Goal: Task Accomplishment & Management: Complete application form

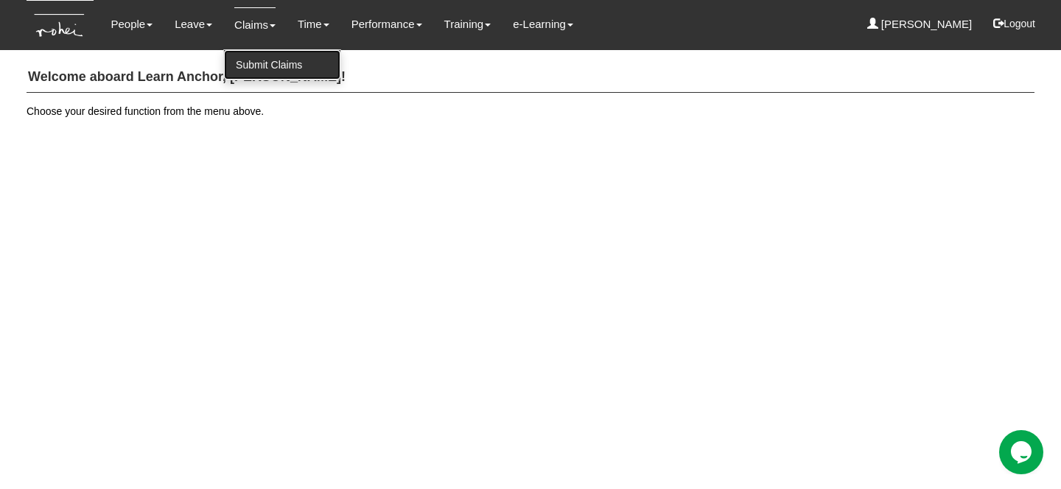
click at [241, 66] on link "Submit Claims" at bounding box center [282, 64] width 116 height 29
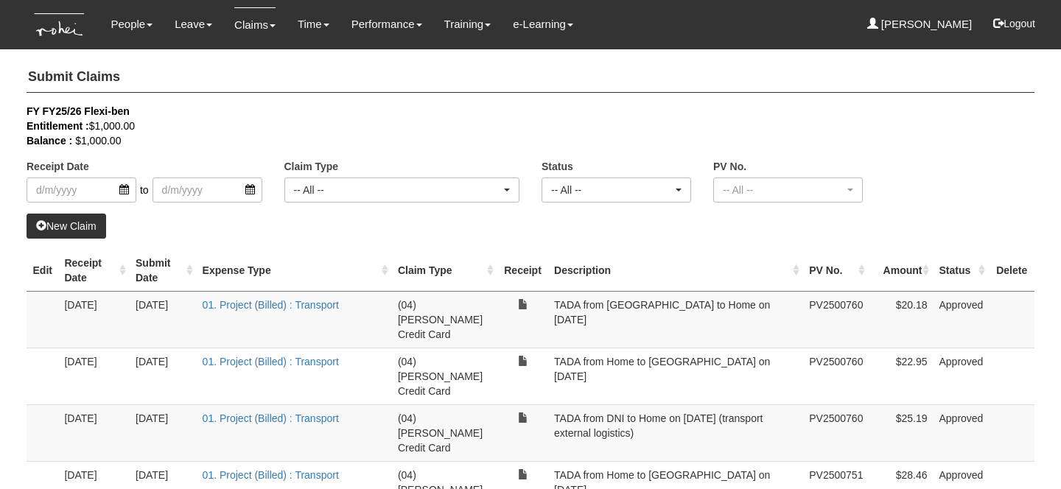
select select "50"
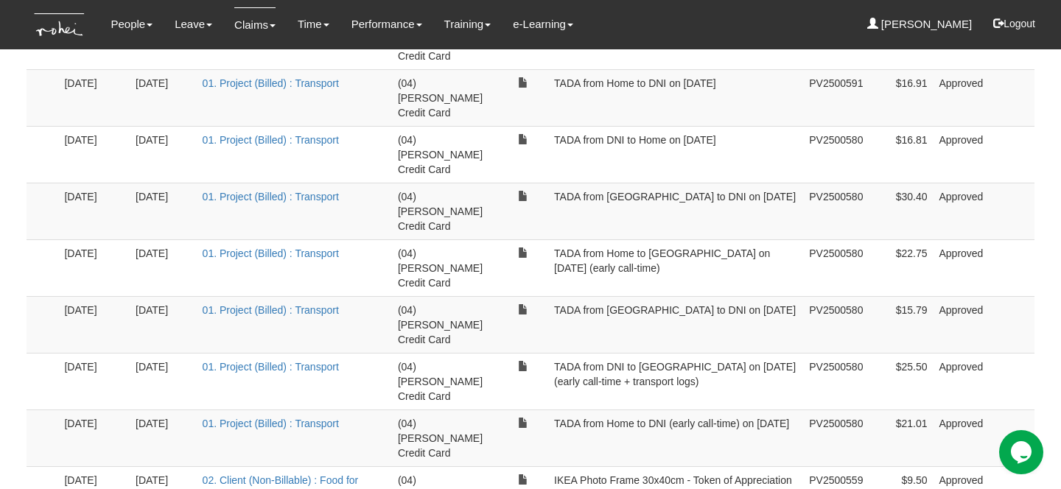
scroll to position [1987, 0]
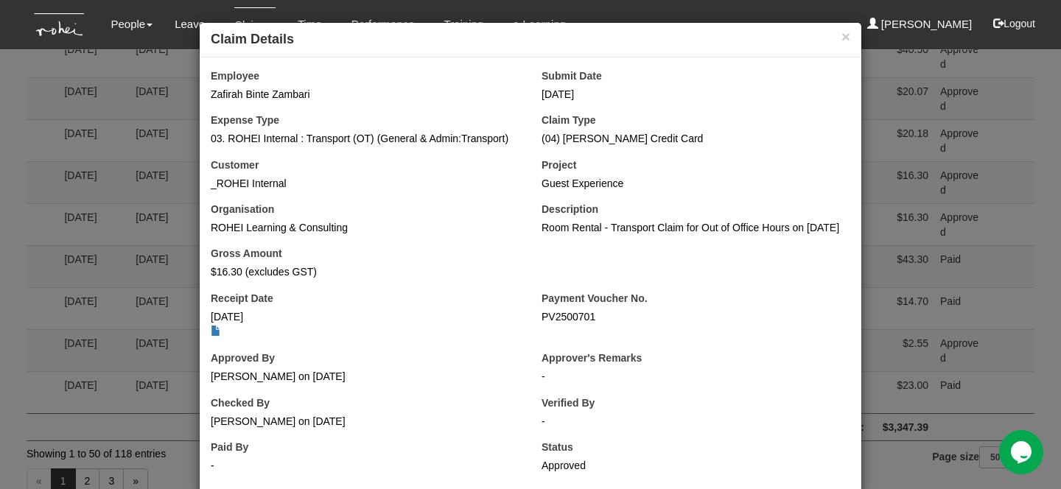
scroll to position [1996, 0]
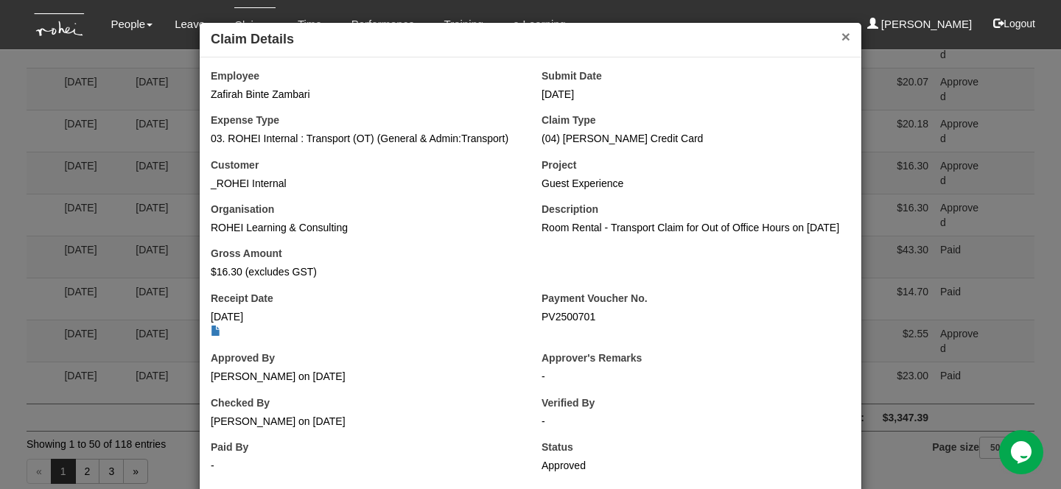
click at [842, 38] on button "×" at bounding box center [845, 36] width 9 height 15
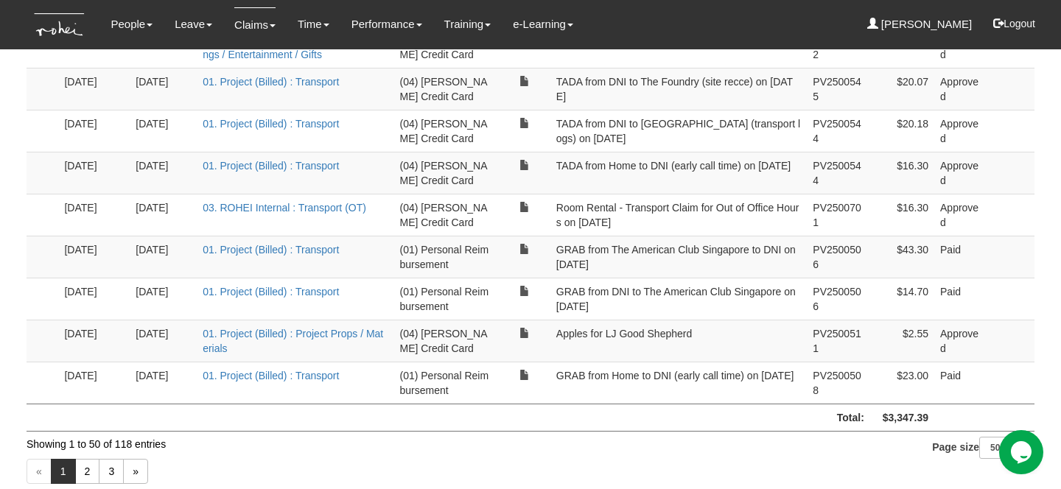
copy td "Room Rental - Transport Claim for Out of Office Hours on [DATE]"
drag, startPoint x: 634, startPoint y: 206, endPoint x: 555, endPoint y: 195, distance: 78.8
click at [555, 195] on td "Room Rental - Transport Claim for Out of Office Hours on [DATE]" at bounding box center [678, 215] width 257 height 42
click at [578, 194] on td "Room Rental - Transport Claim for Out of Office Hours on [DATE]" at bounding box center [678, 215] width 257 height 42
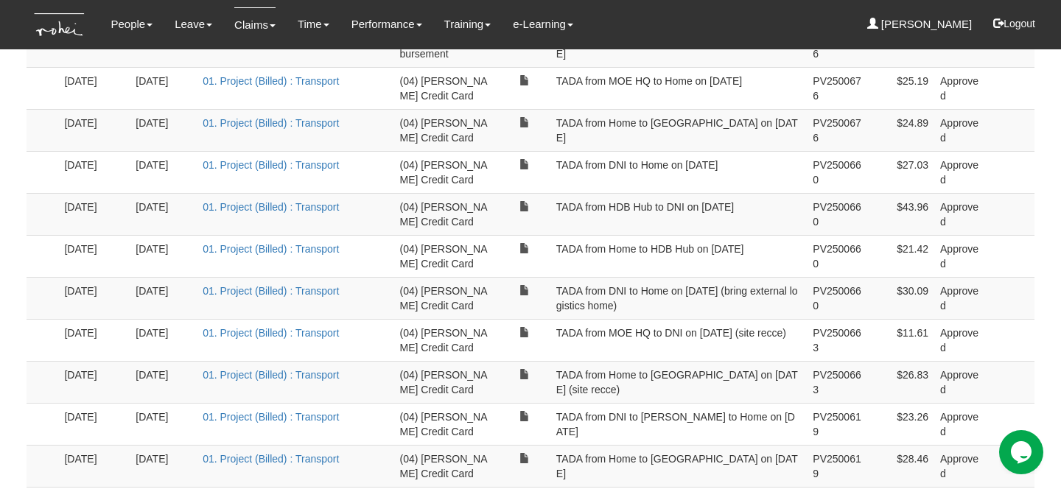
scroll to position [0, 0]
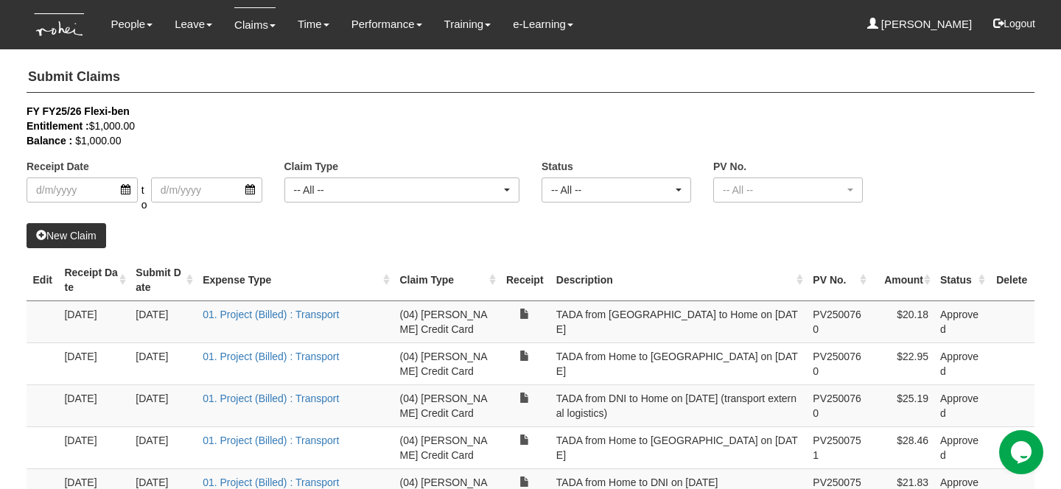
click at [89, 245] on link "New Claim" at bounding box center [67, 235] width 80 height 25
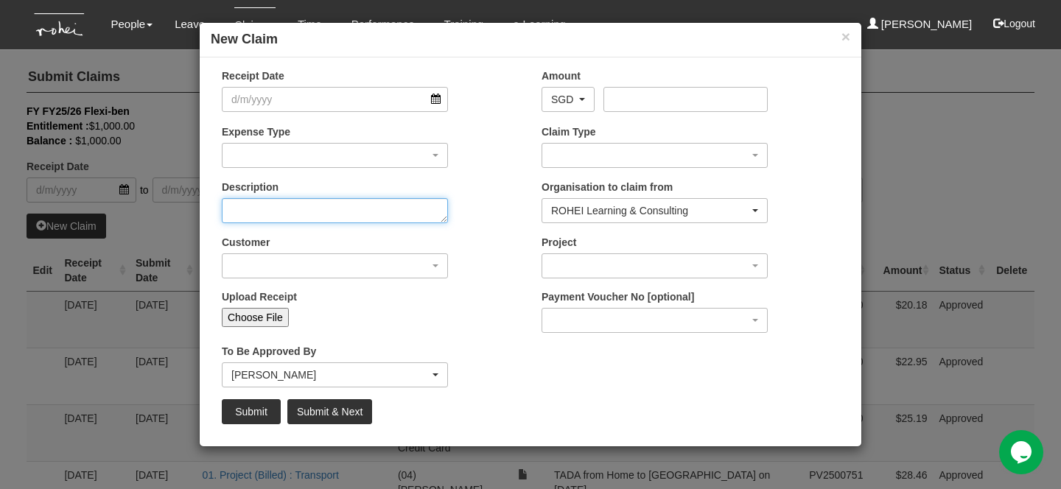
click at [279, 210] on textarea "Description" at bounding box center [335, 210] width 226 height 25
paste textarea "Room Rental - Transport Claim for Out of Office Hours on [DATE]"
drag, startPoint x: 306, startPoint y: 213, endPoint x: 331, endPoint y: 217, distance: 24.6
click at [331, 217] on textarea "Room Rental - Transport Claim for Out of Office Hours on [DATE]" at bounding box center [335, 210] width 226 height 25
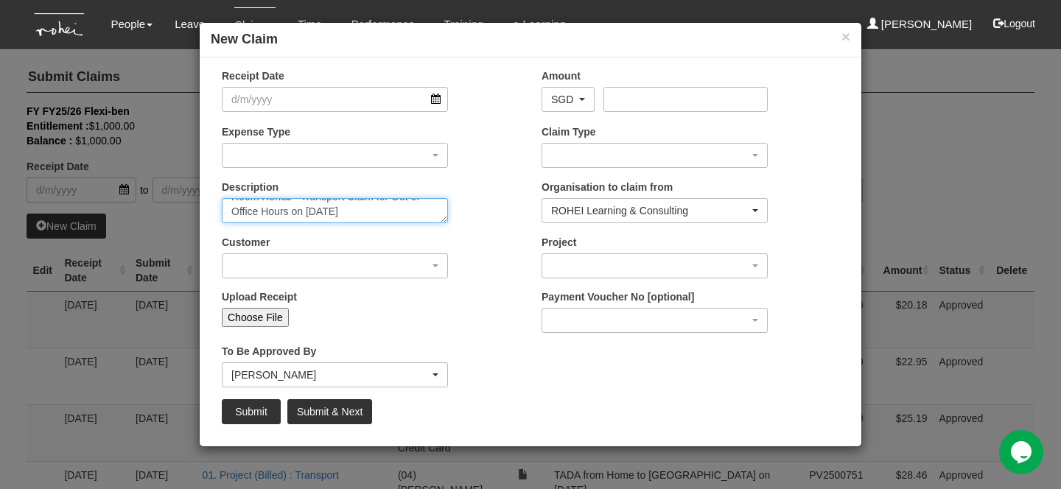
type textarea "Room Rental - Transport Claim for Out of Office Hours on [DATE]"
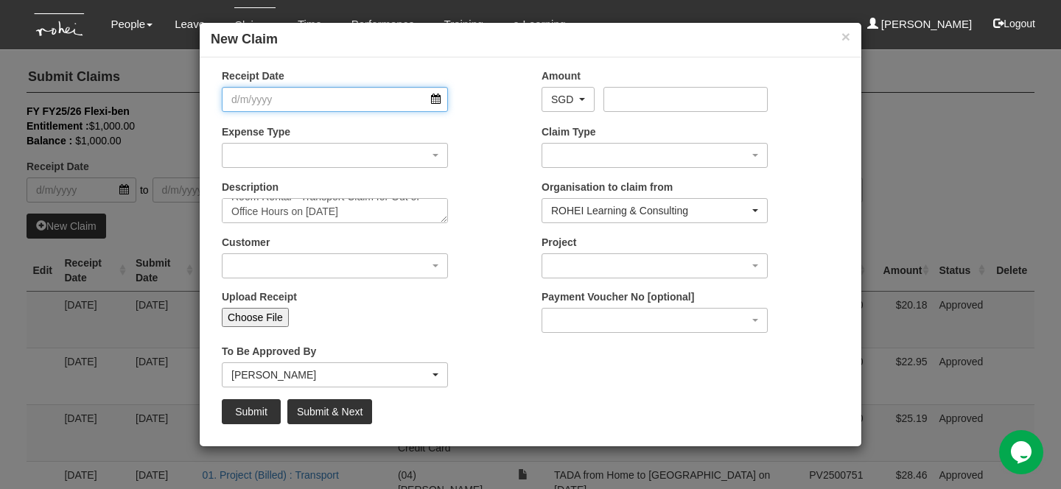
click at [313, 105] on input "Receipt Date" at bounding box center [335, 99] width 226 height 25
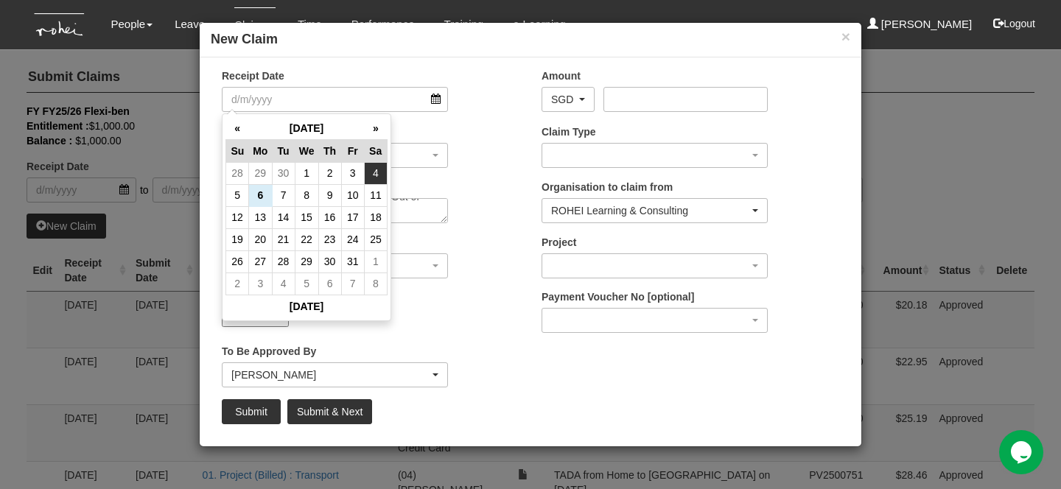
click at [371, 176] on td "4" at bounding box center [375, 173] width 23 height 22
type input "[DATE]"
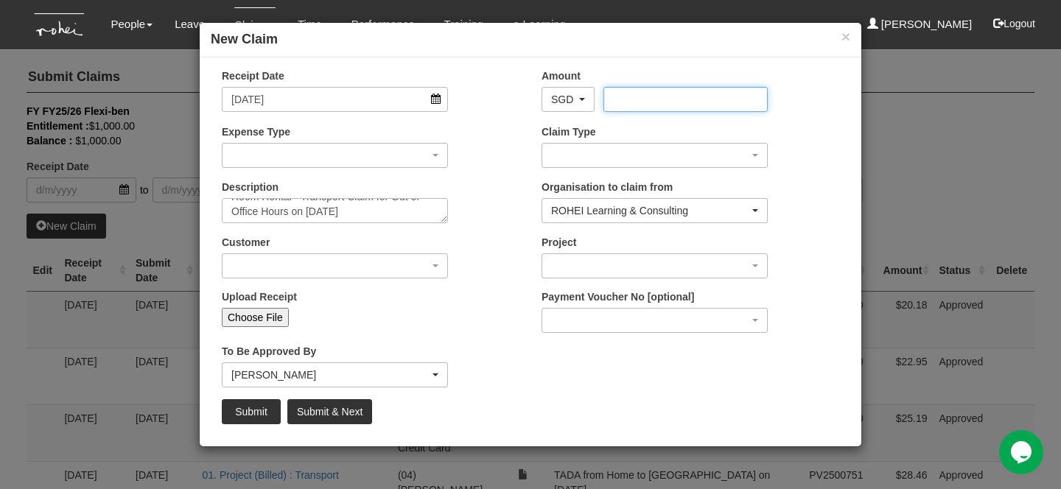
click at [616, 99] on input "Amount" at bounding box center [685, 99] width 164 height 25
type input "1"
type input "20.91"
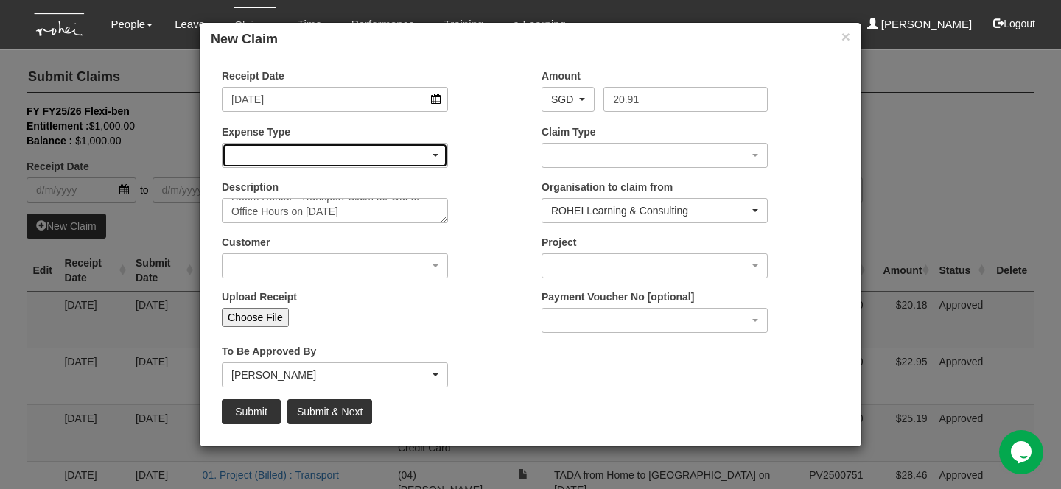
click at [429, 152] on div "button" at bounding box center [334, 156] width 225 height 24
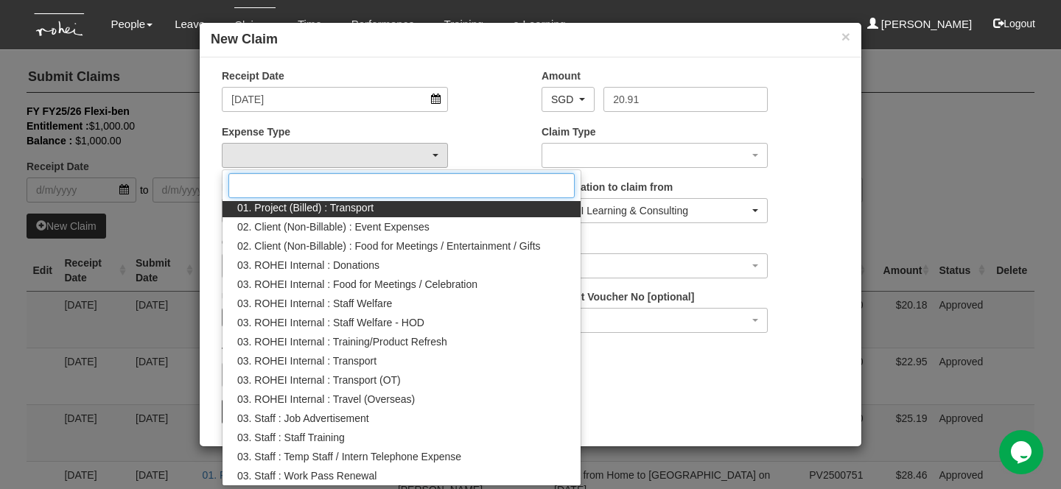
scroll to position [158, 0]
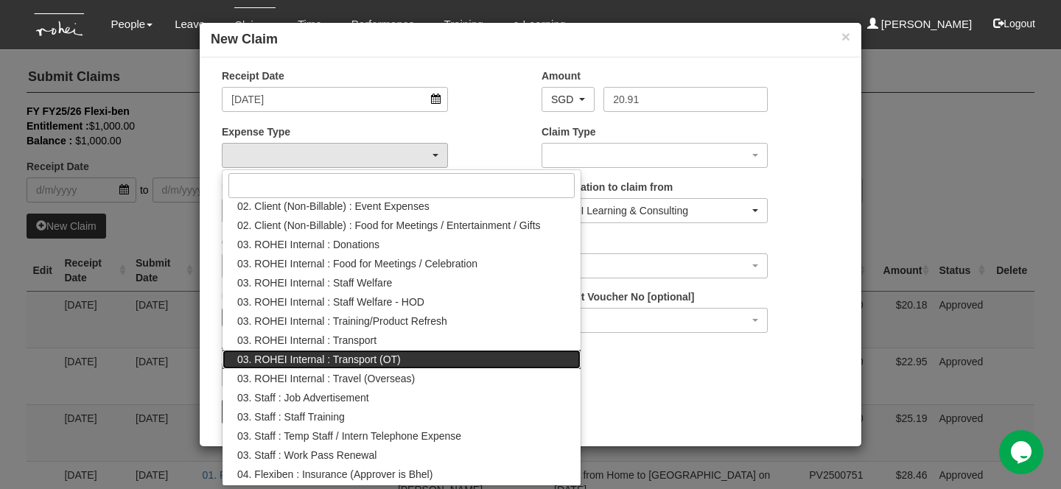
click at [371, 355] on span "03. ROHEI Internal : Transport (OT)" at bounding box center [319, 359] width 164 height 15
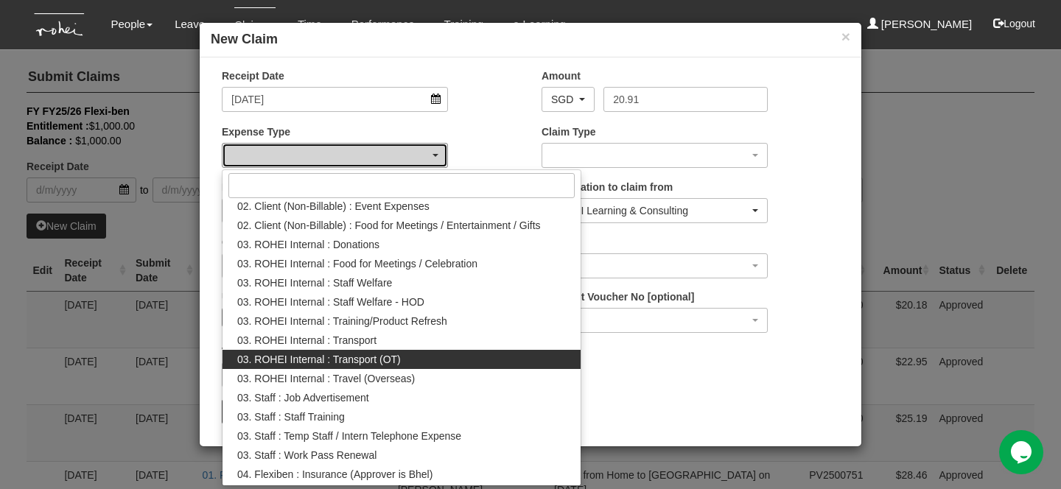
select select "197"
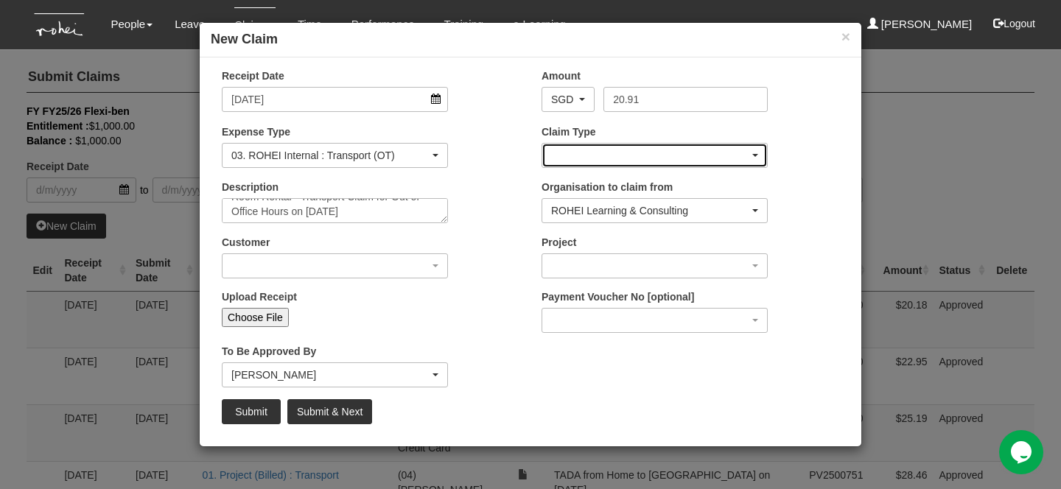
click at [591, 166] on div "button" at bounding box center [654, 156] width 225 height 24
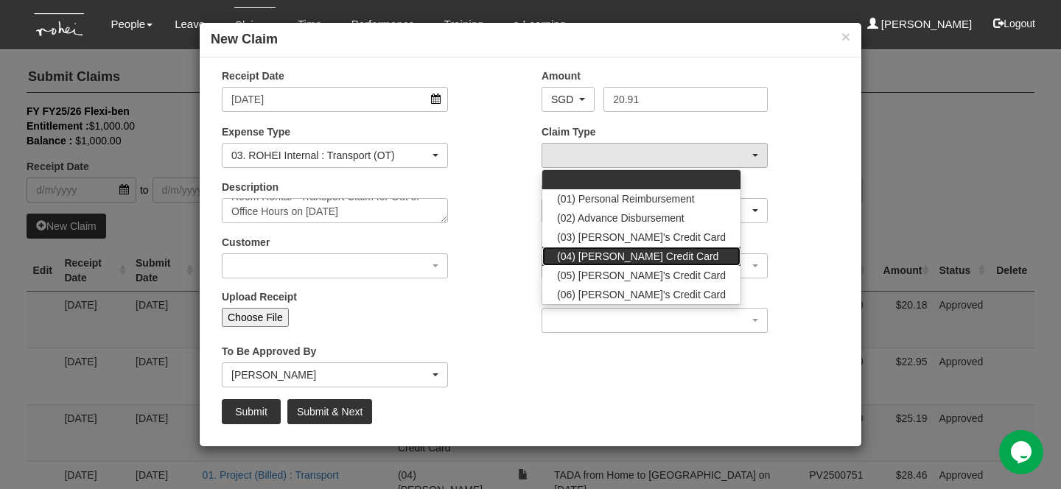
click at [609, 256] on span "(04) [PERSON_NAME] Credit Card" at bounding box center [637, 256] width 161 height 15
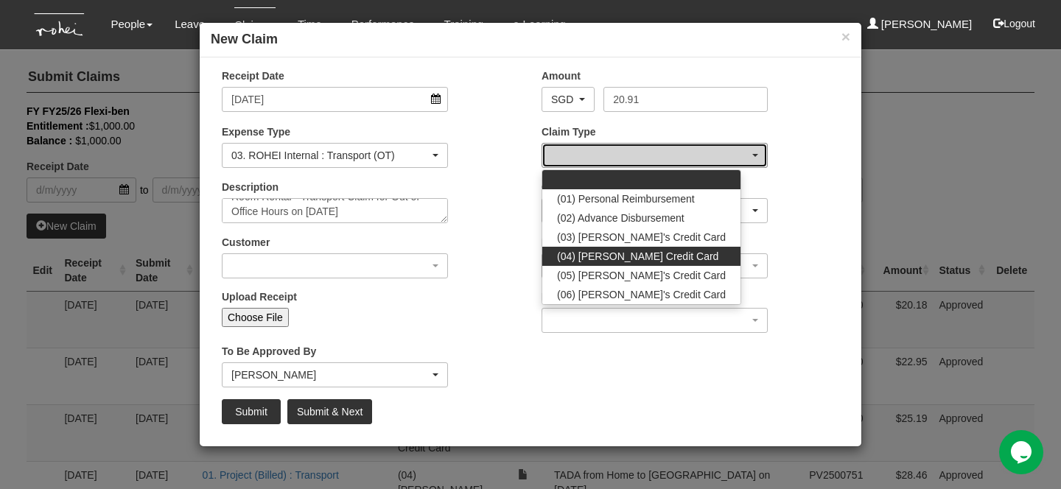
select select "16"
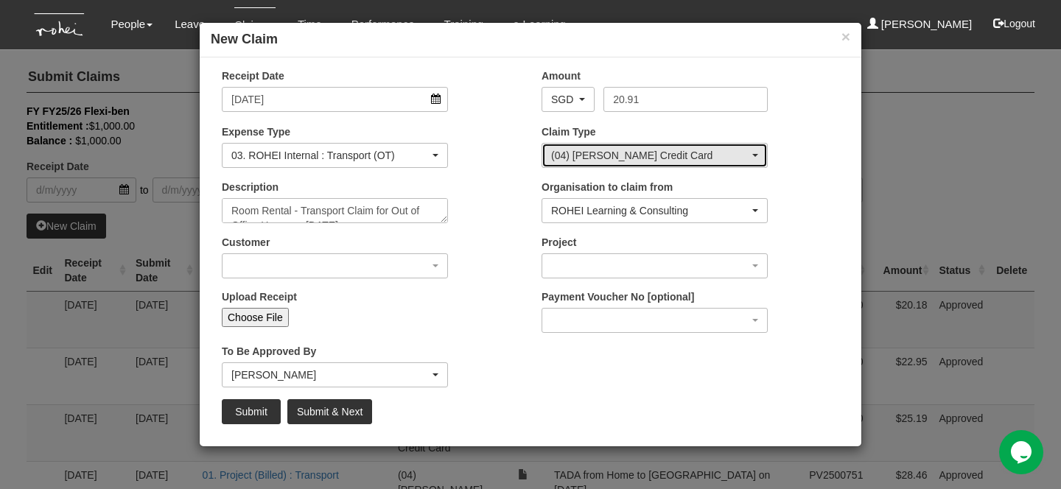
scroll to position [14, 0]
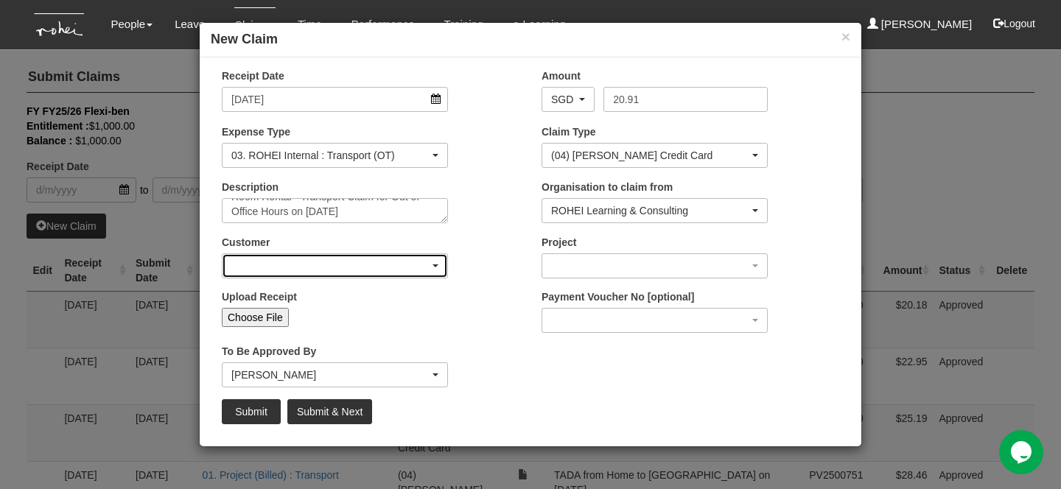
click at [390, 260] on div "button" at bounding box center [334, 266] width 225 height 24
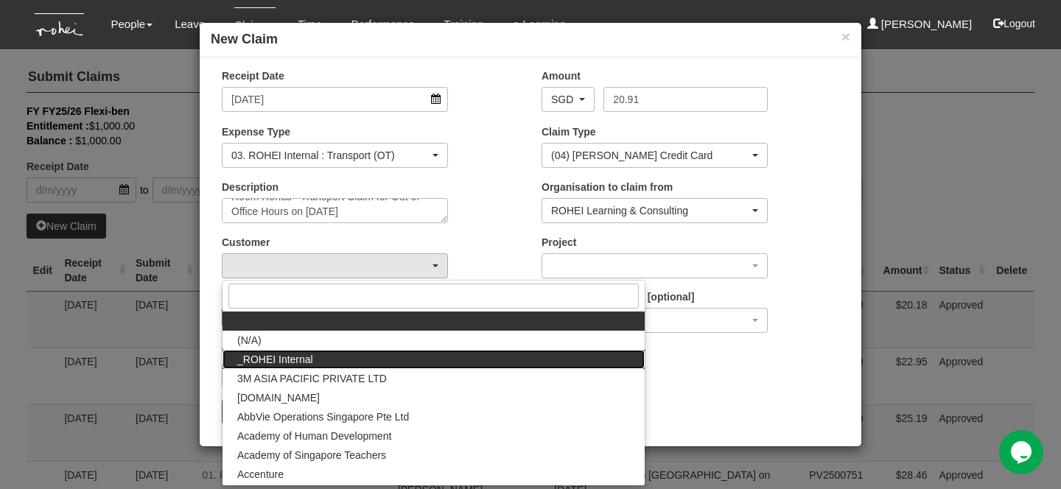
click at [298, 351] on link "_ROHEI Internal" at bounding box center [433, 359] width 422 height 19
select select "397"
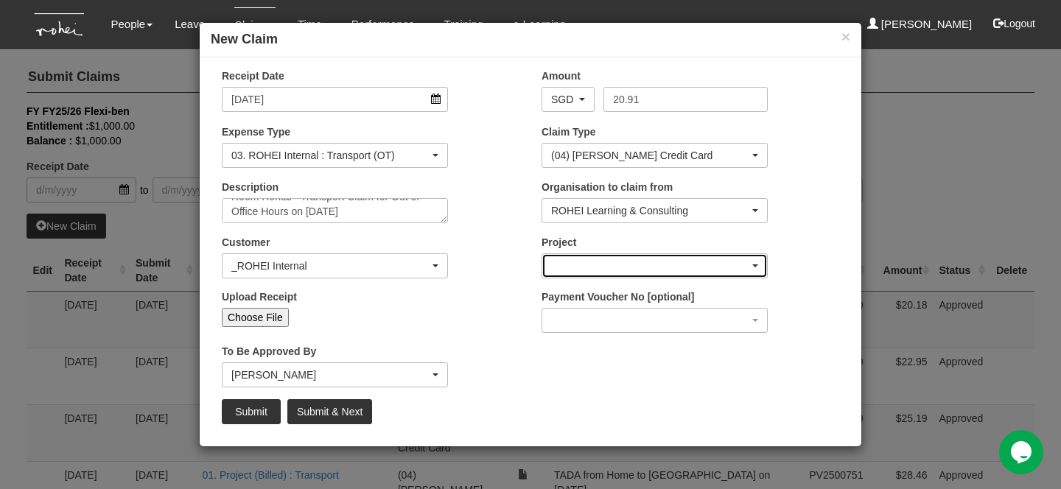
click at [588, 263] on div "button" at bounding box center [654, 266] width 225 height 24
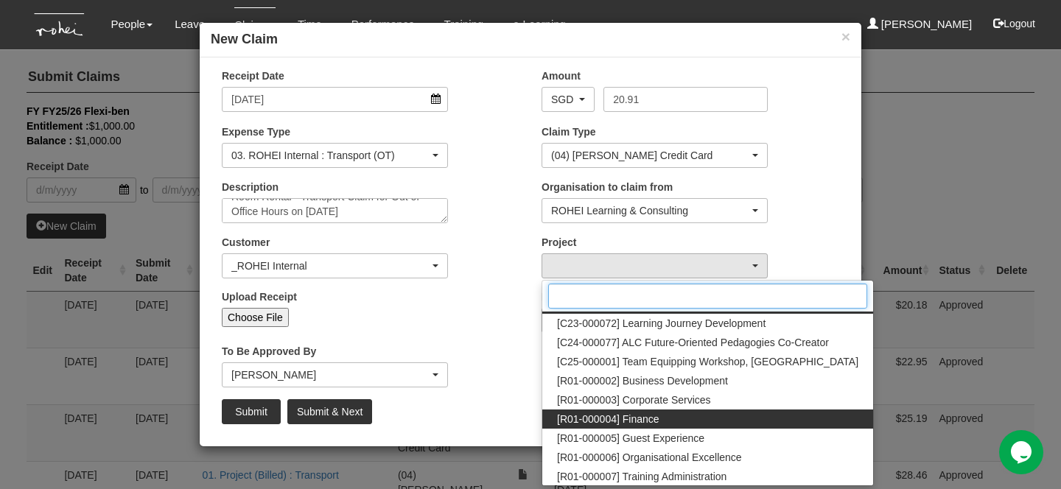
scroll to position [18, 0]
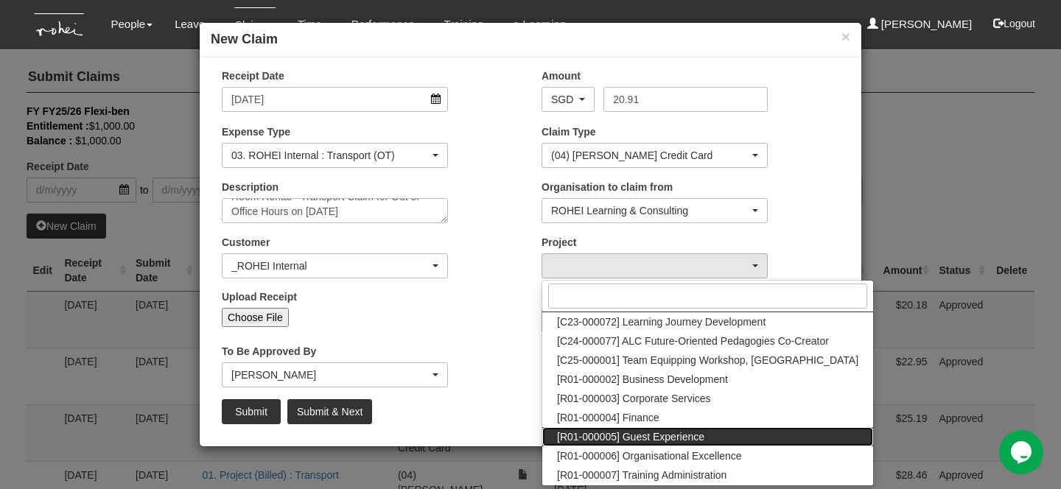
click at [606, 438] on span "[R01-000005] Guest Experience" at bounding box center [630, 436] width 147 height 15
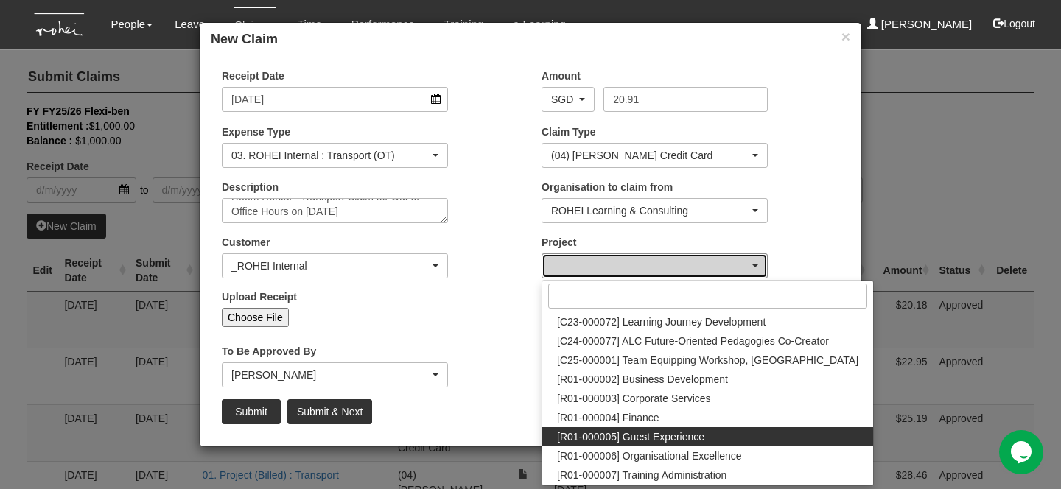
select select "1482"
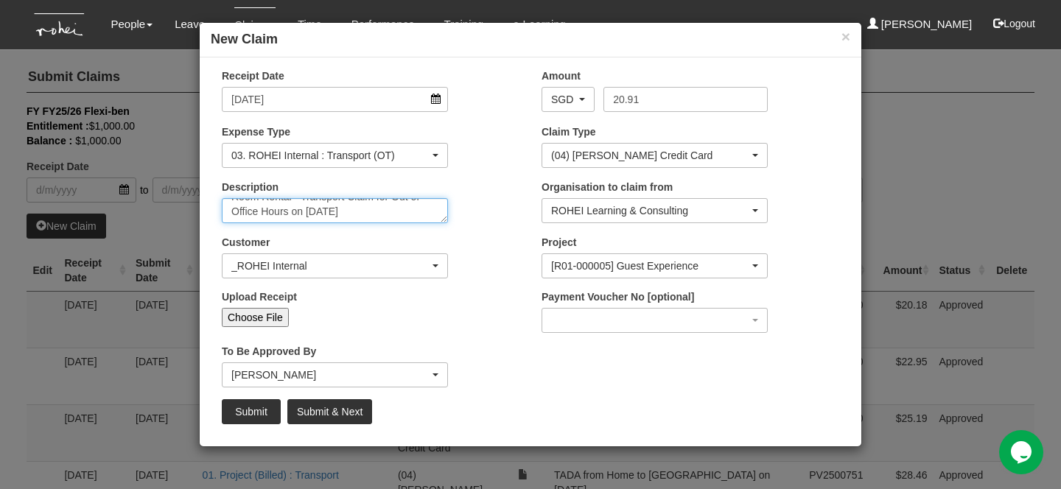
click at [411, 211] on textarea "Room Rental - Transport Claim for Out of Office Hours on [DATE]" at bounding box center [335, 210] width 226 height 25
click at [841, 38] on button "×" at bounding box center [845, 36] width 9 height 15
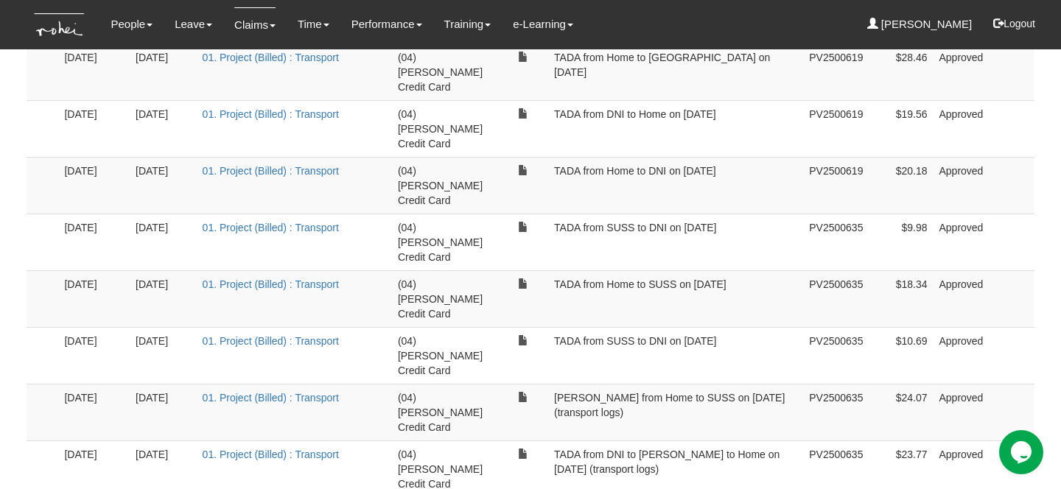
scroll to position [1987, 0]
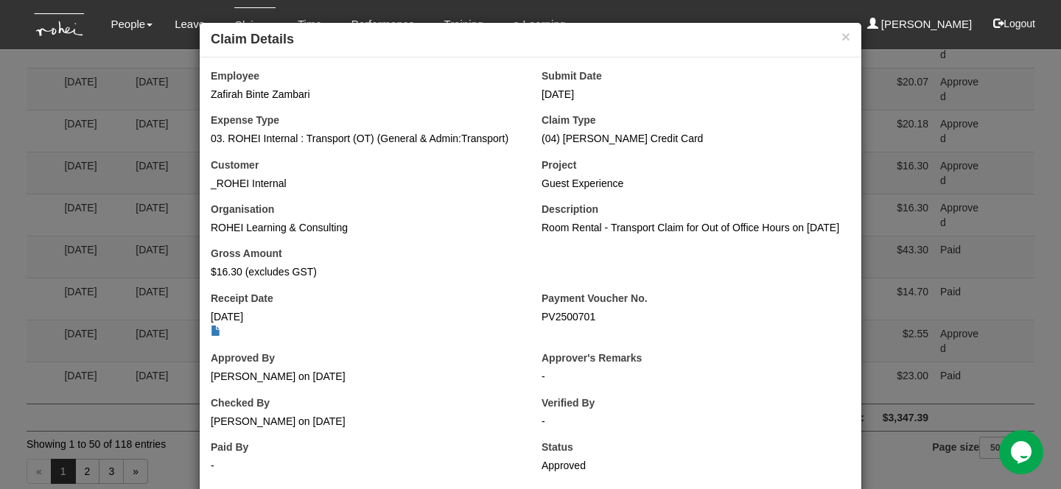
scroll to position [43, 0]
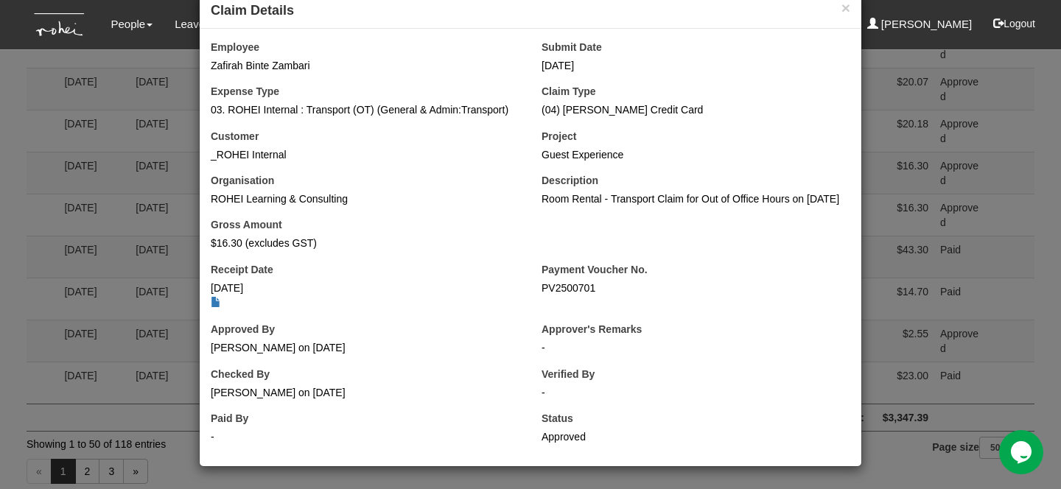
click at [143, 287] on div "× Claim Details Employee Zafirah Binte Zambari Submit Date [DATE] Expense Type …" at bounding box center [530, 244] width 1061 height 489
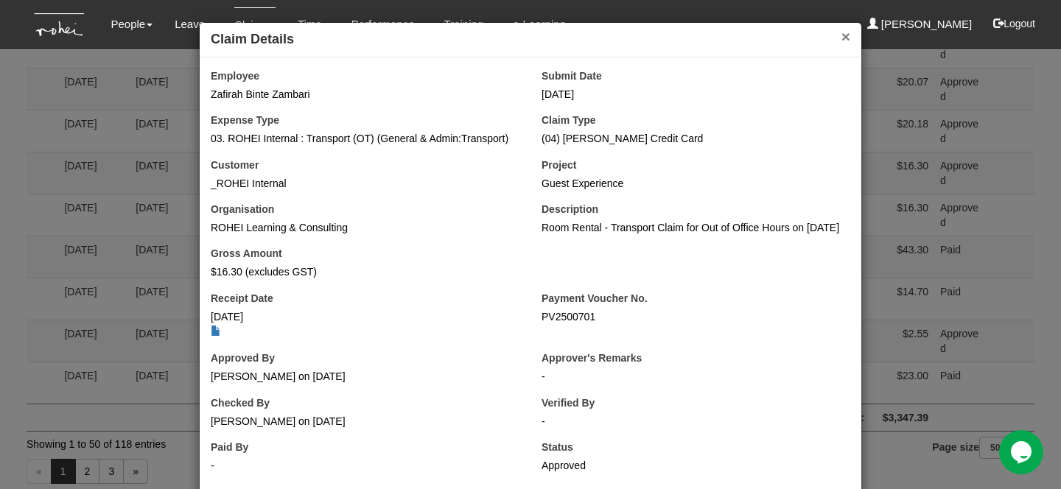
click at [842, 41] on button "×" at bounding box center [845, 36] width 9 height 15
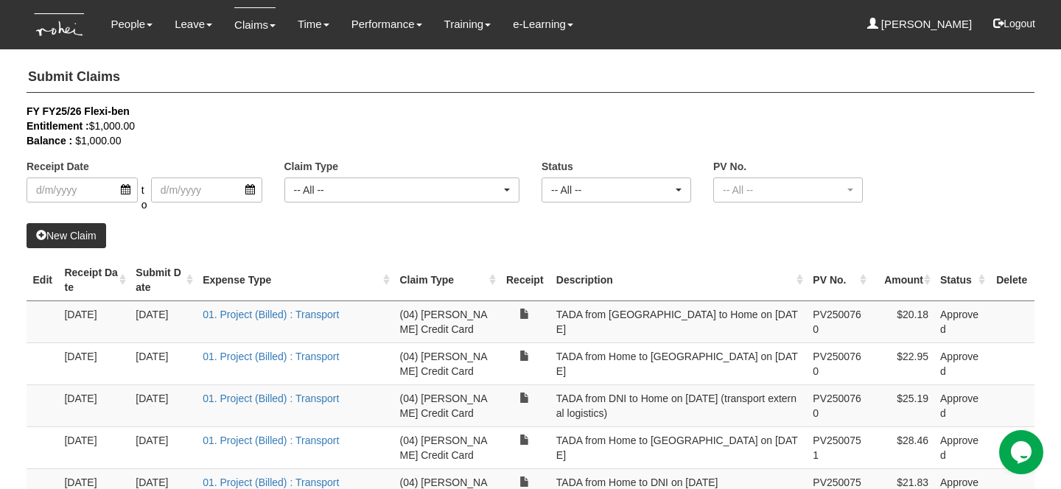
click at [88, 229] on link "New Claim" at bounding box center [67, 235] width 80 height 25
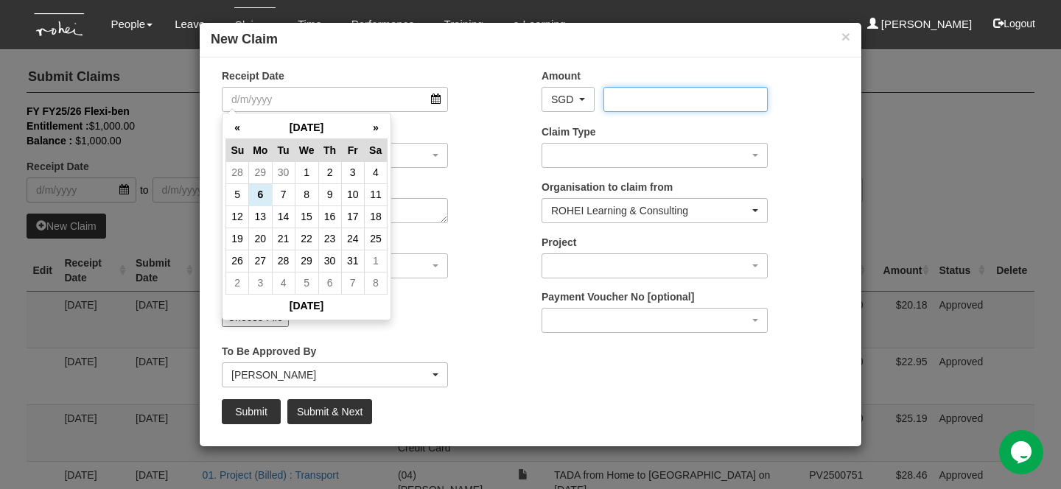
click at [639, 108] on input "Amount" at bounding box center [685, 99] width 164 height 25
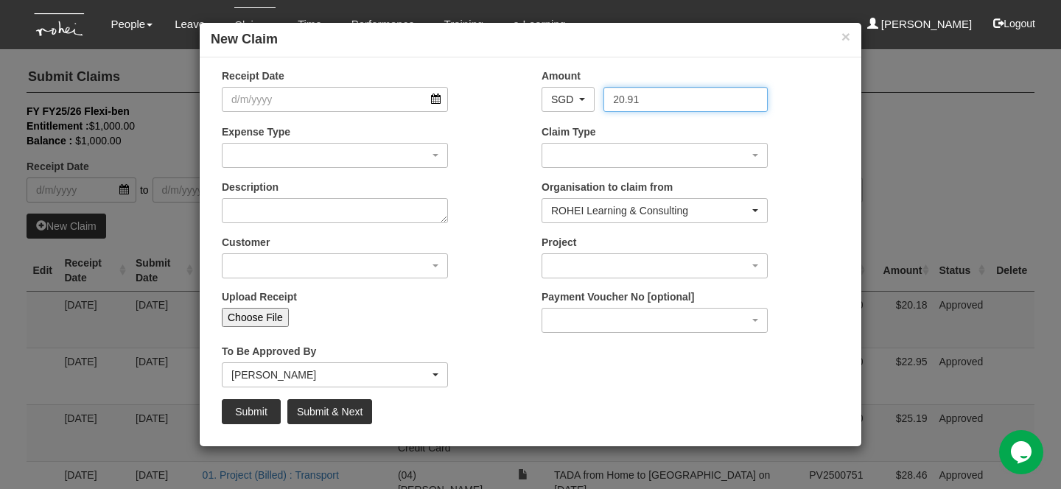
type input "20.91"
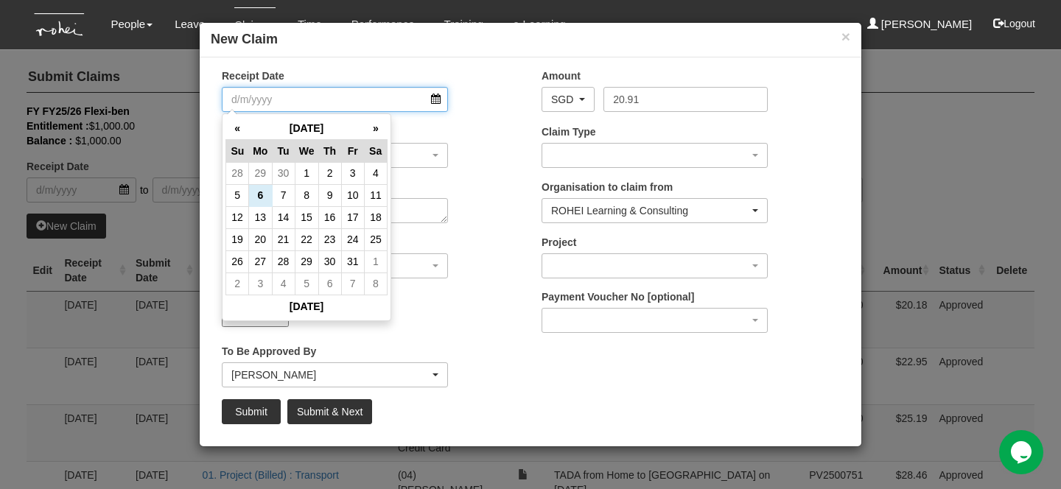
click at [292, 104] on input "Receipt Date" at bounding box center [335, 99] width 226 height 25
click at [371, 172] on td "4" at bounding box center [375, 173] width 23 height 22
type input "[DATE]"
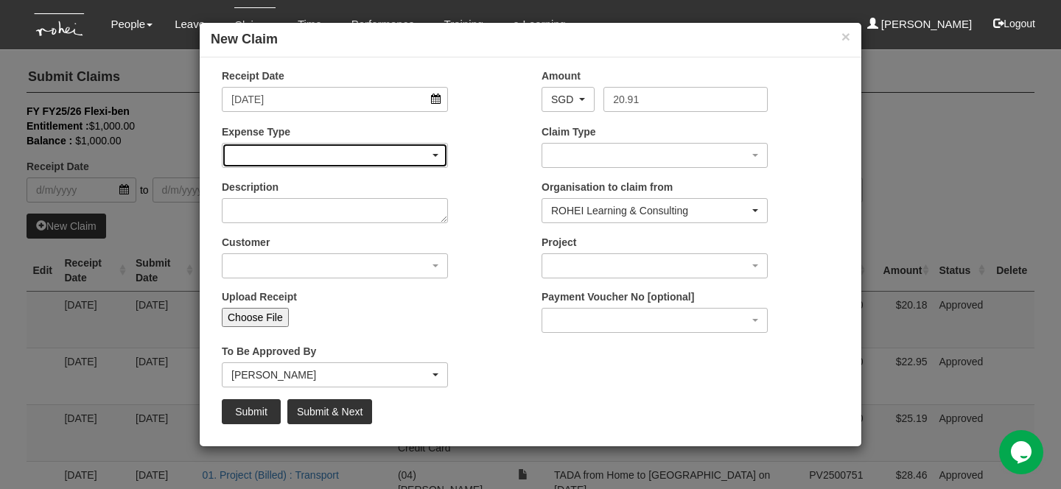
click at [334, 165] on div "button" at bounding box center [334, 156] width 225 height 24
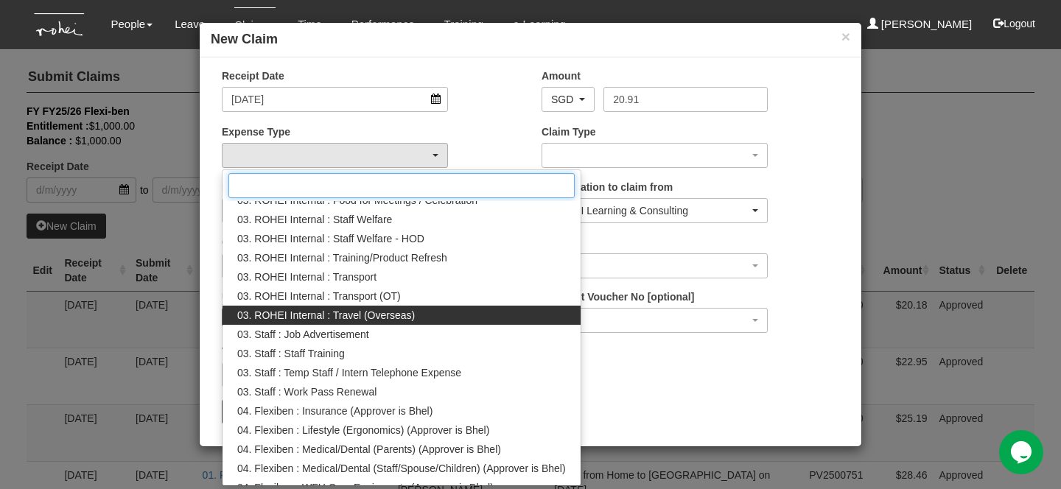
scroll to position [263, 0]
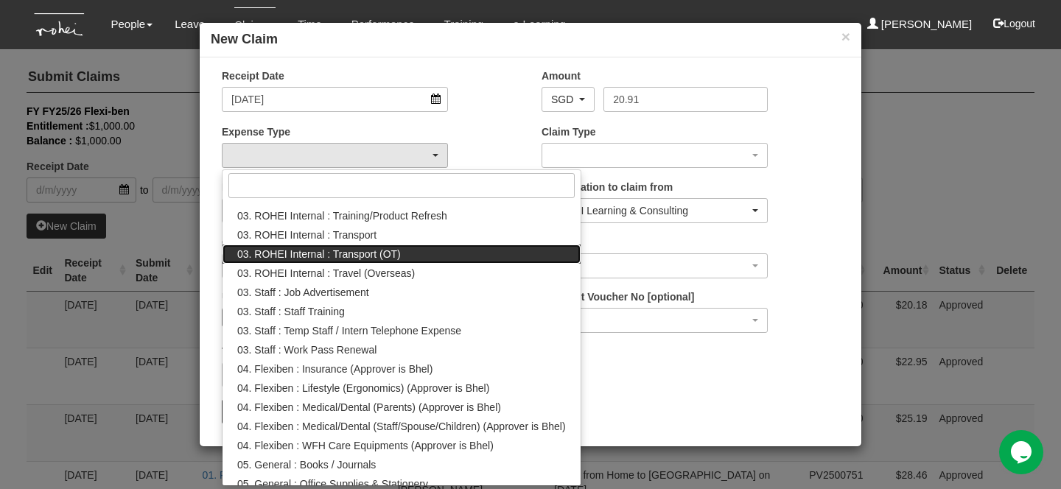
click at [388, 257] on span "03. ROHEI Internal : Transport (OT)" at bounding box center [319, 254] width 164 height 15
select select "197"
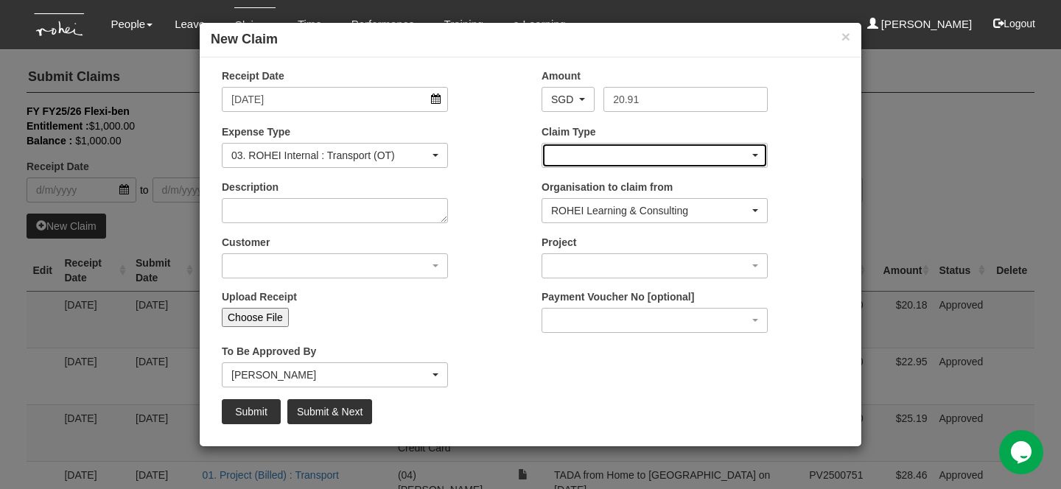
click at [615, 155] on div "button" at bounding box center [654, 156] width 225 height 24
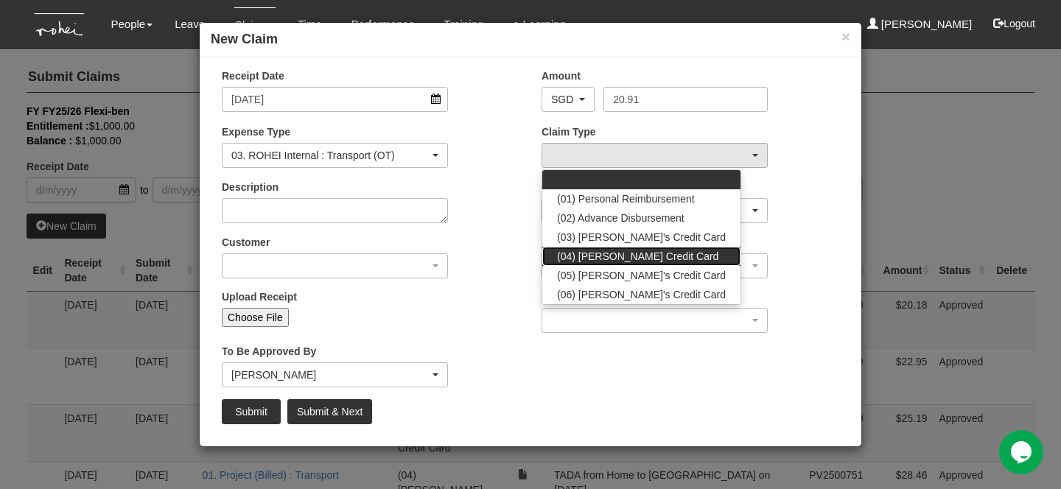
click at [596, 250] on span "(04) [PERSON_NAME] Credit Card" at bounding box center [637, 256] width 161 height 15
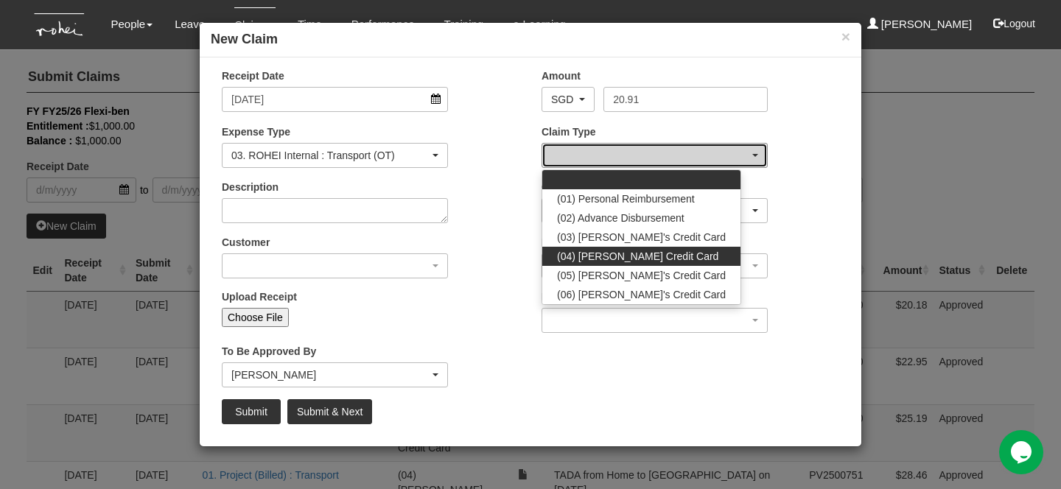
select select "16"
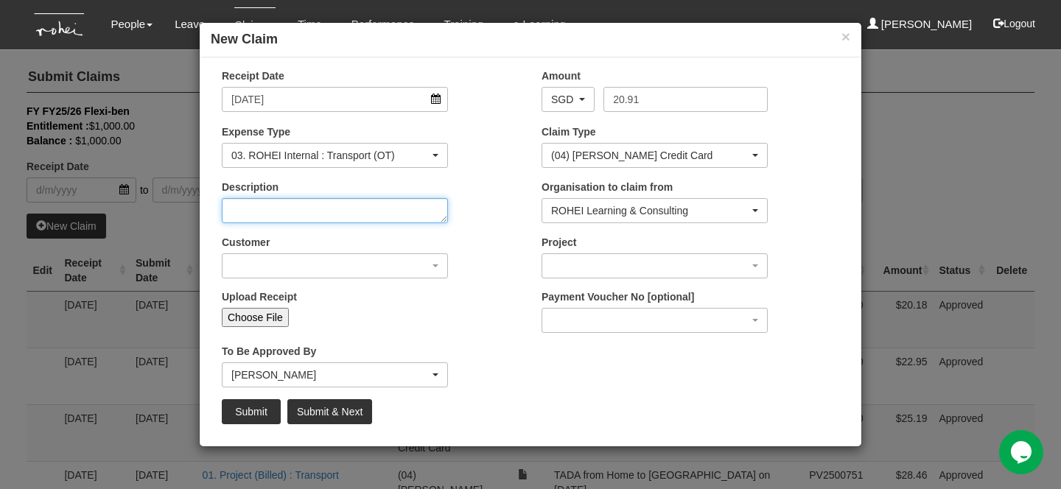
click at [403, 219] on textarea "Description" at bounding box center [335, 210] width 226 height 25
paste textarea "Room Rental - Transport Claim for Out of Office Hours on [DATE]"
drag, startPoint x: 304, startPoint y: 218, endPoint x: 330, endPoint y: 215, distance: 26.0
click at [330, 215] on textarea "Room Rental - Transport Claim for Out of Office Hours on [DATE]" at bounding box center [335, 210] width 226 height 25
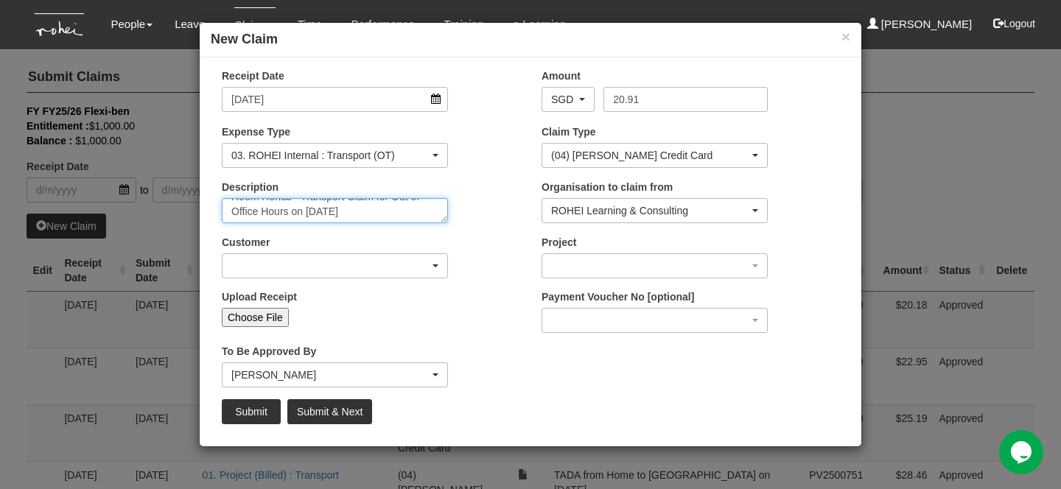
type textarea "Room Rental - Transport Claim for Out of Office Hours on [DATE]"
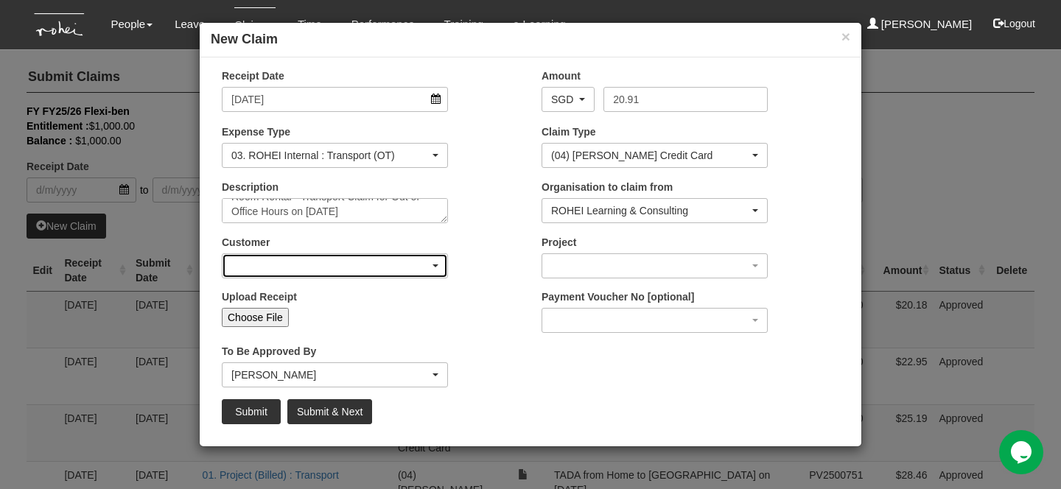
click at [390, 262] on div "button" at bounding box center [334, 266] width 225 height 24
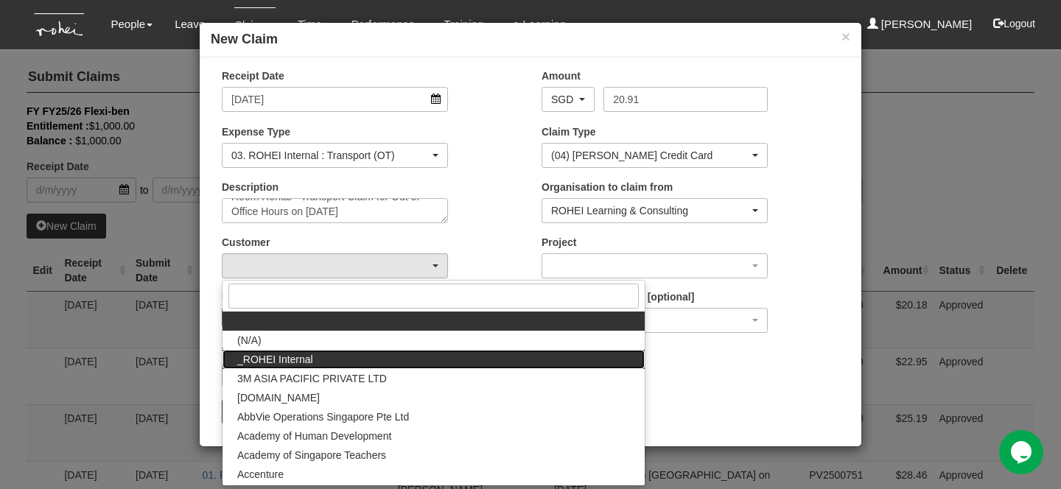
click at [305, 364] on span "_ROHEI Internal" at bounding box center [275, 359] width 76 height 15
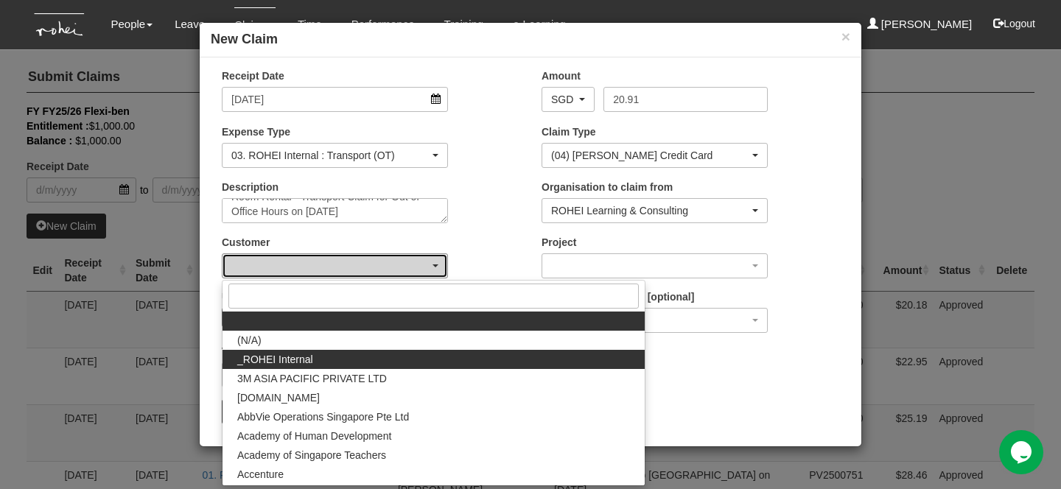
select select "397"
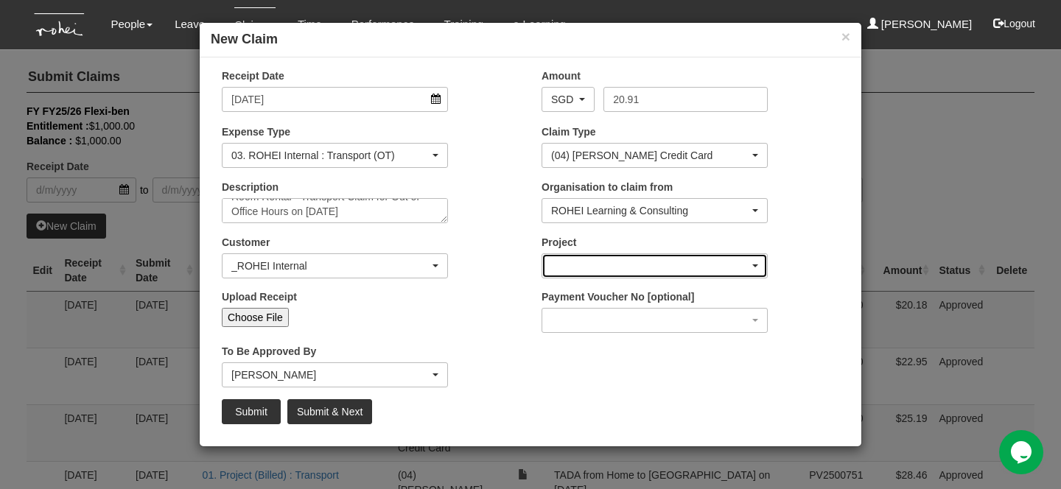
click at [597, 265] on div "button" at bounding box center [654, 266] width 225 height 24
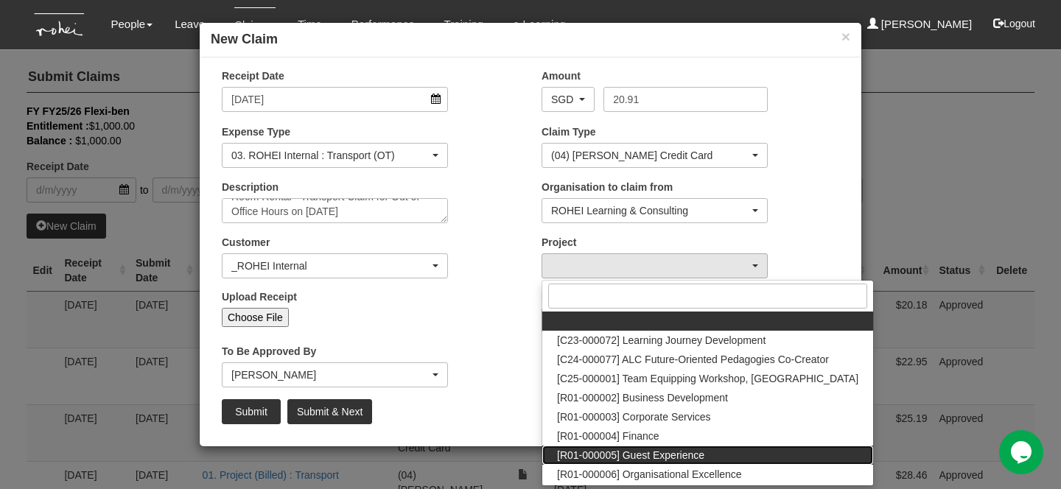
click at [645, 453] on span "[R01-000005] Guest Experience" at bounding box center [630, 455] width 147 height 15
select select "1482"
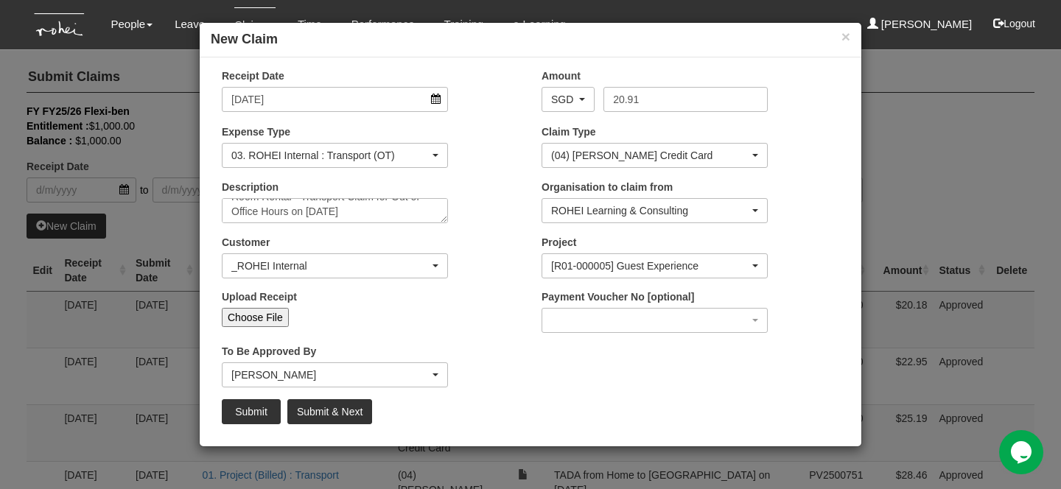
click at [258, 319] on input "Choose File" at bounding box center [255, 317] width 67 height 19
type input "C:\fakepath\[DATE] [PERSON_NAME] Room Rental.png"
type input "Choose Another File"
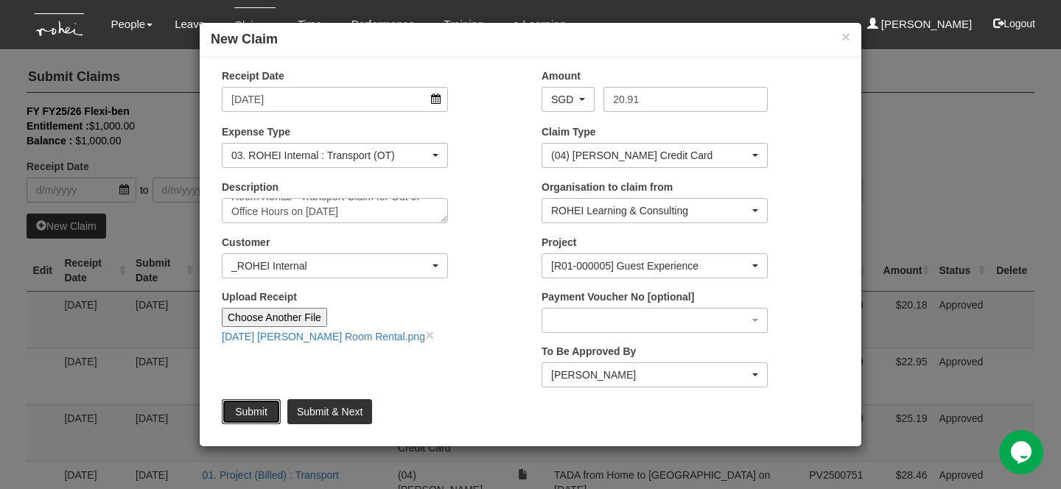
click at [262, 413] on input "Submit" at bounding box center [251, 411] width 59 height 25
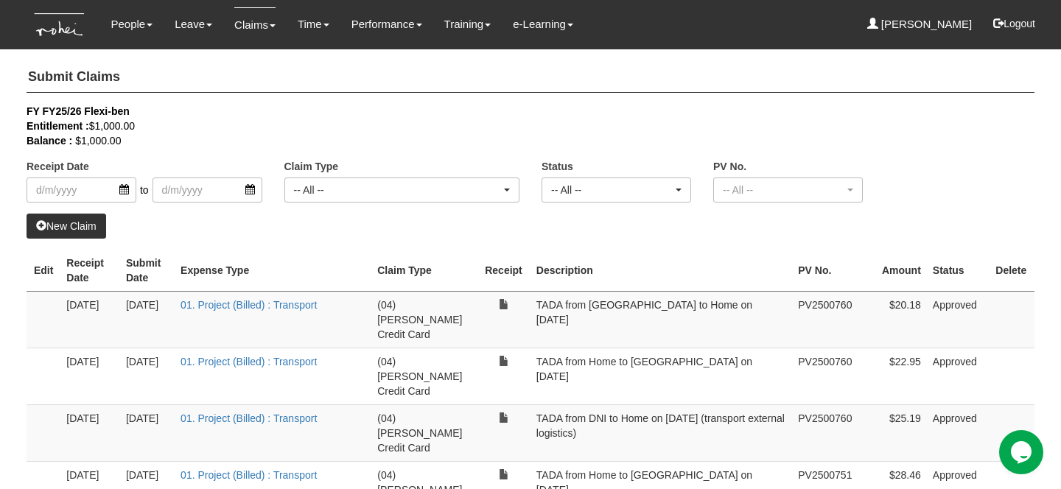
select select "50"
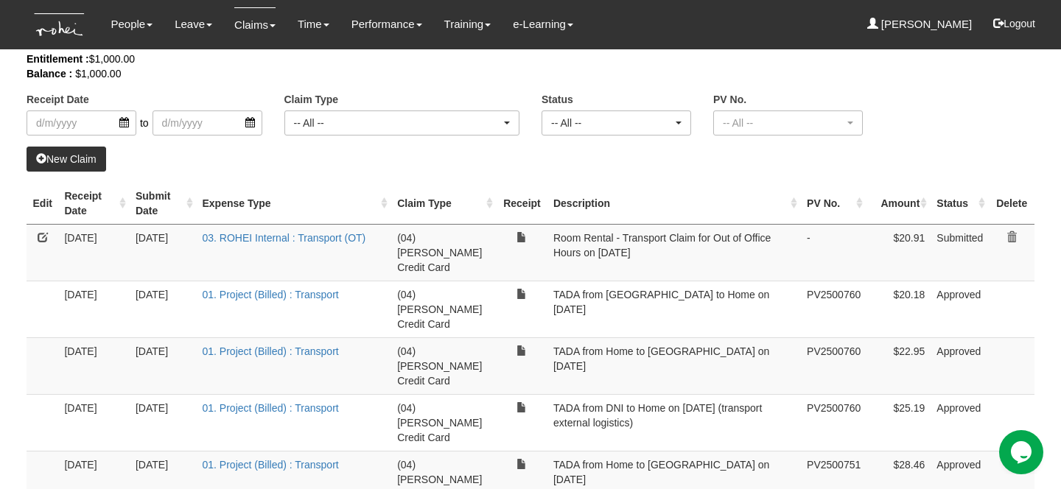
scroll to position [111, 0]
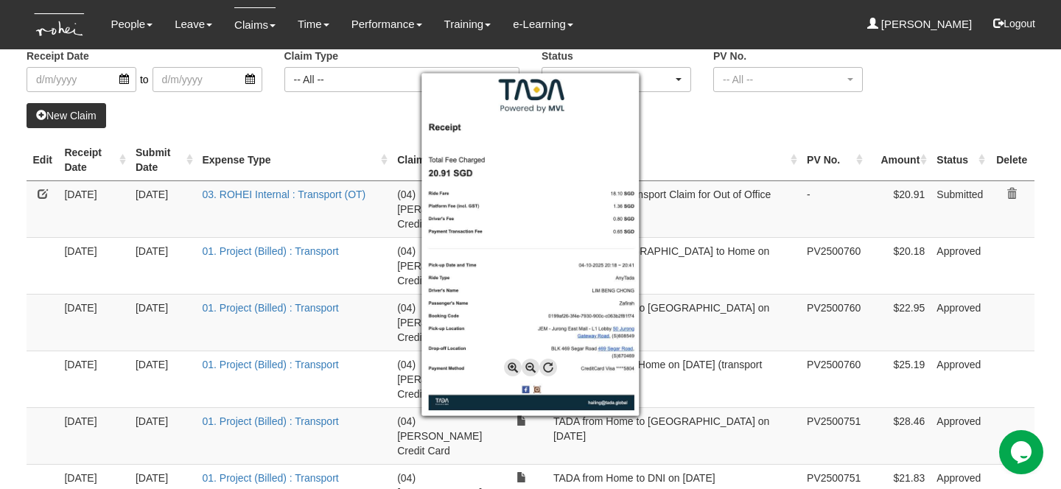
click at [702, 137] on div at bounding box center [530, 244] width 1061 height 489
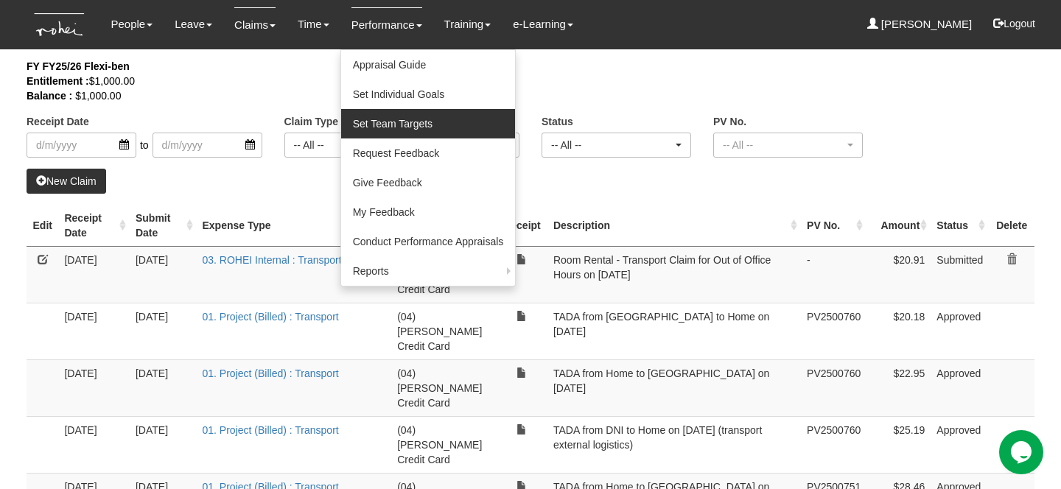
scroll to position [0, 0]
